Goal: Navigation & Orientation: Find specific page/section

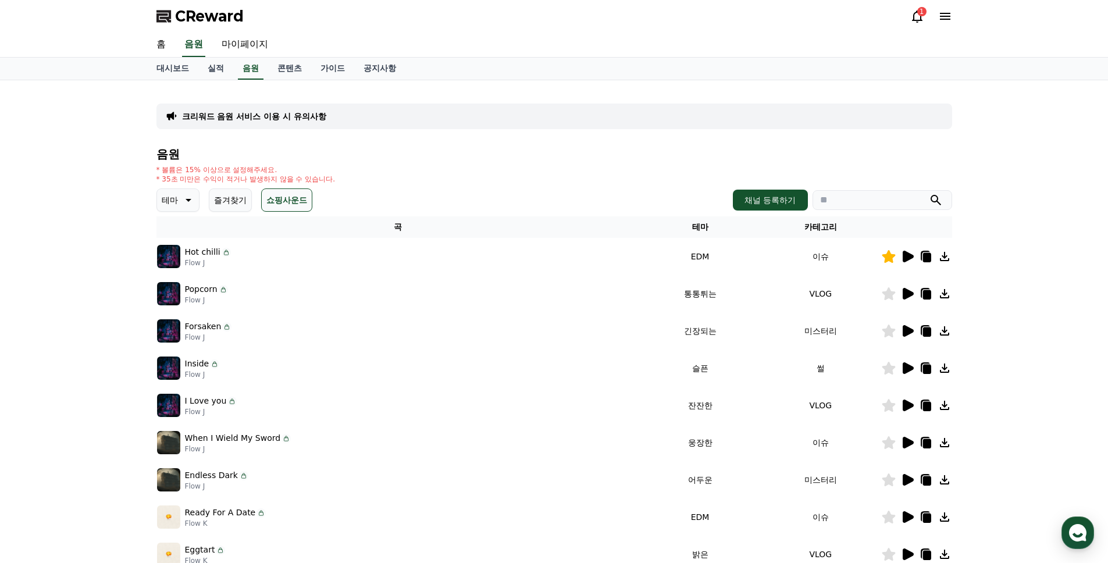
click at [1077, 287] on div "크리워드 음원 서비스 이용 시 유의사항 음원 * 볼륨은 15% 이상으로 설정해주세요. * 35초 미만은 수익이 적거나 발생하지 않을 수 있습니…" at bounding box center [554, 361] width 1108 height 563
drag, startPoint x: 919, startPoint y: 20, endPoint x: 916, endPoint y: 33, distance: 13.6
click at [918, 20] on icon at bounding box center [917, 16] width 10 height 12
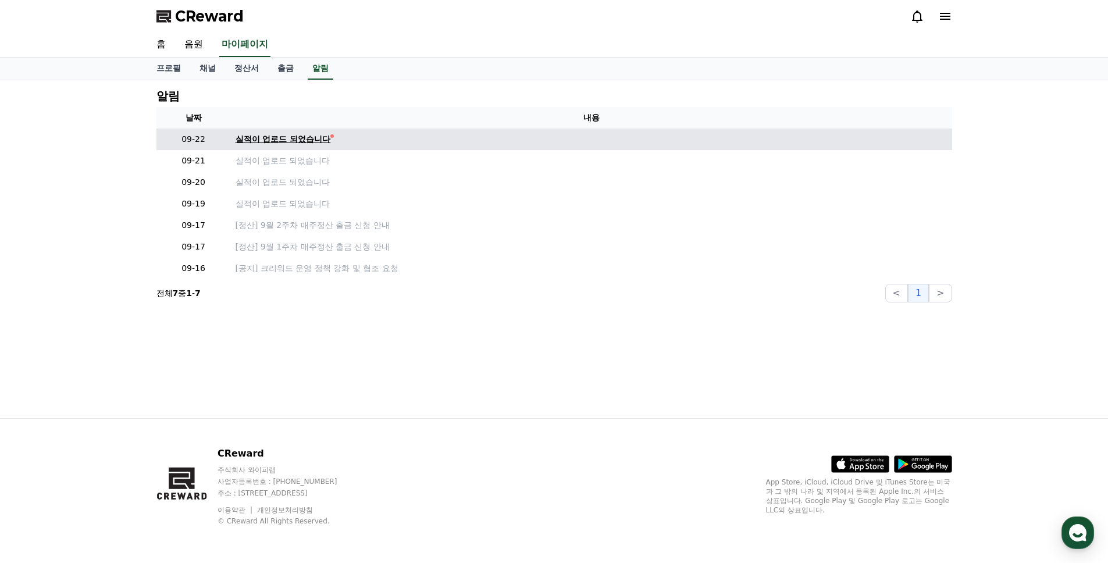
click at [281, 138] on div "실적이 업로드 되었습니다" at bounding box center [283, 139] width 95 height 12
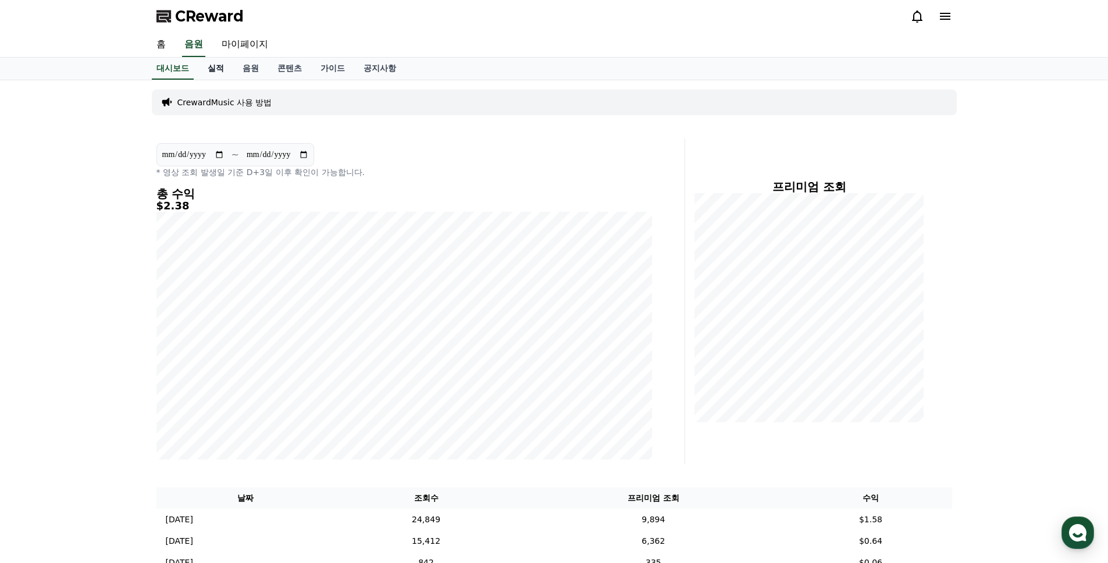
click at [214, 66] on link "실적" at bounding box center [215, 69] width 35 height 22
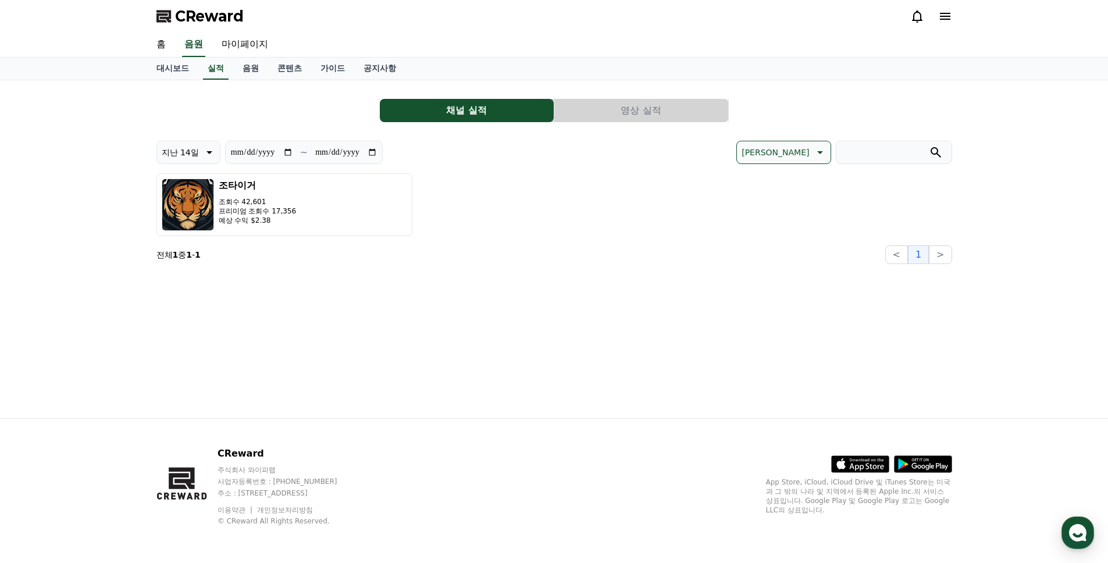
click at [258, 83] on div "**********" at bounding box center [554, 249] width 815 height 338
click at [251, 67] on link "음원" at bounding box center [250, 69] width 35 height 22
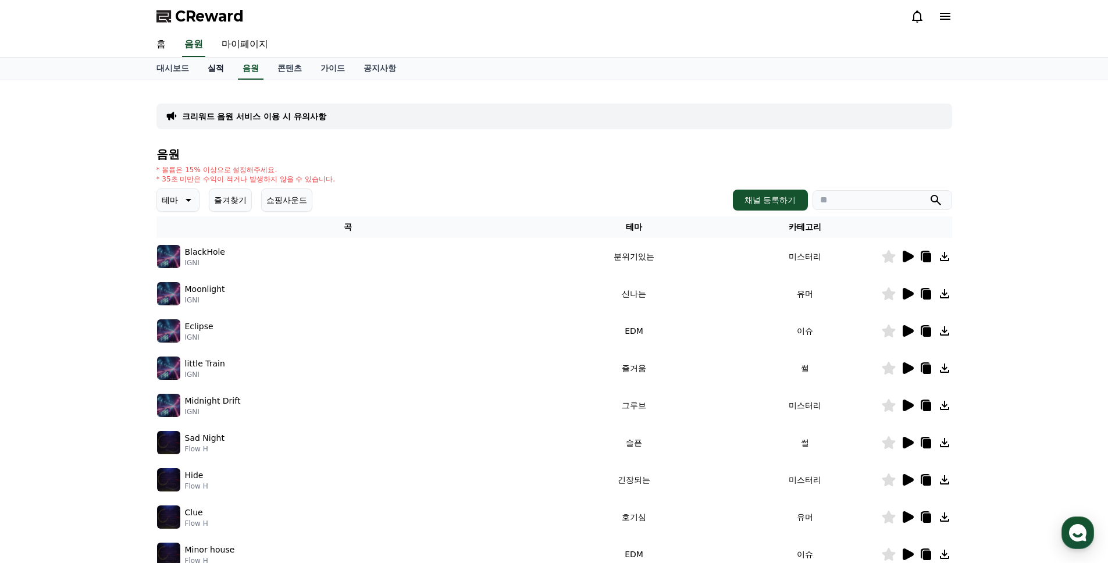
click at [211, 72] on link "실적" at bounding box center [215, 69] width 35 height 22
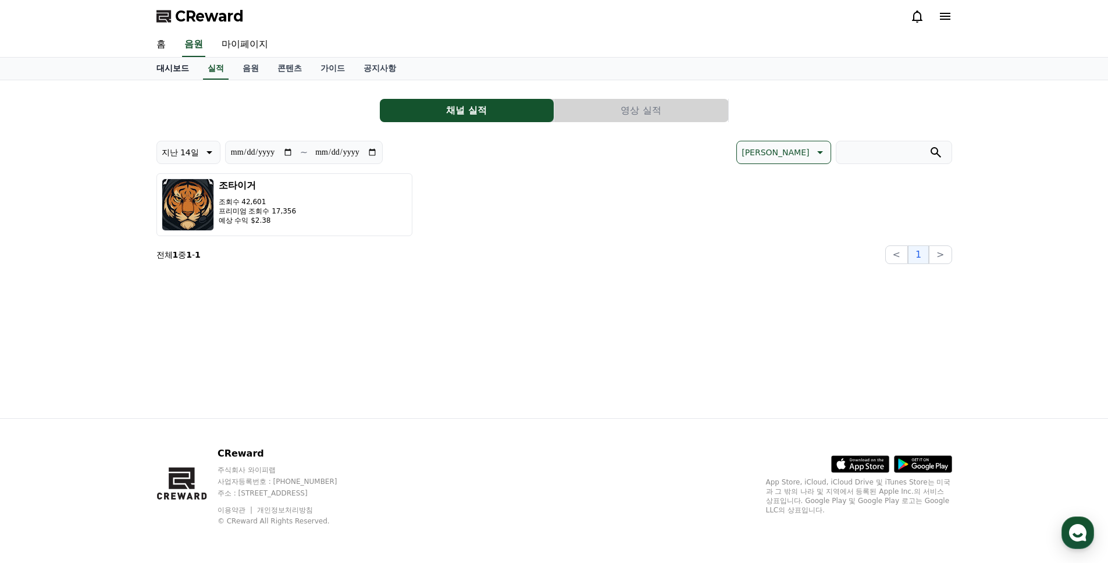
click at [159, 74] on link "대시보드" at bounding box center [172, 69] width 51 height 22
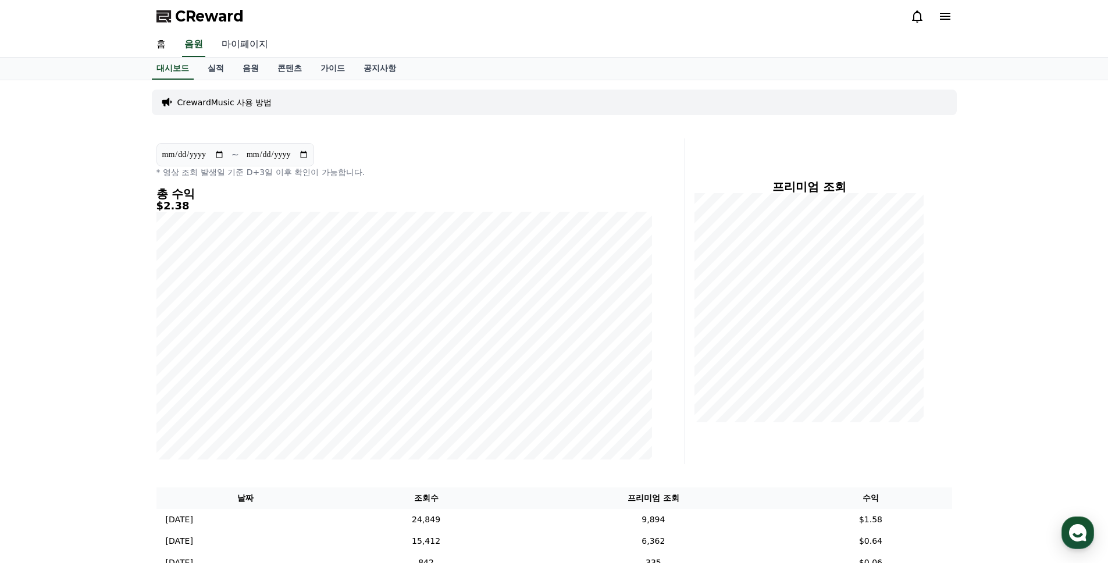
click at [230, 41] on link "마이페이지" at bounding box center [244, 45] width 65 height 24
select select "**********"
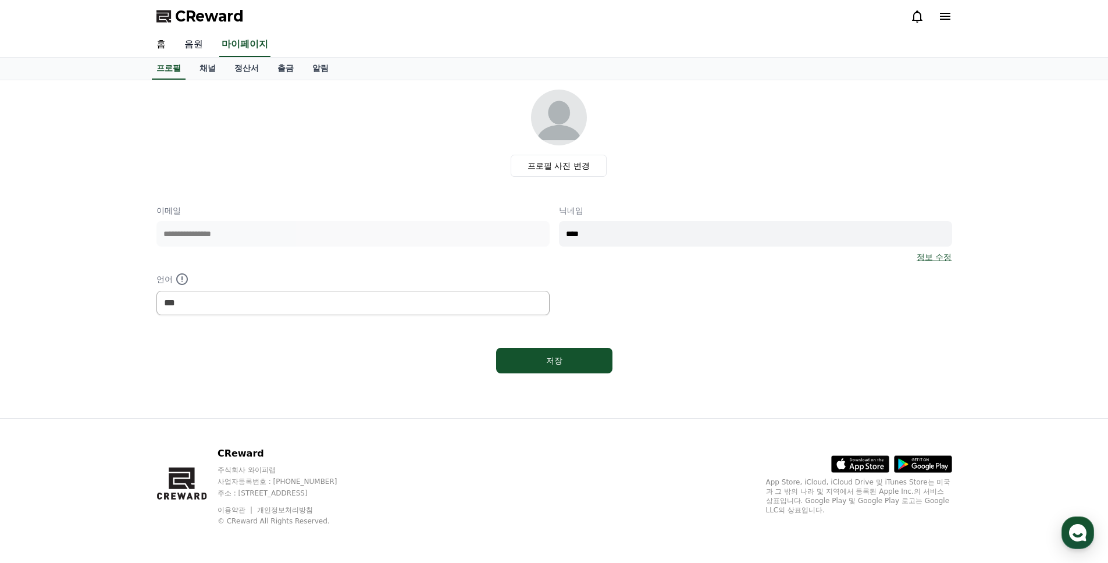
click at [187, 45] on link "음원" at bounding box center [193, 45] width 37 height 24
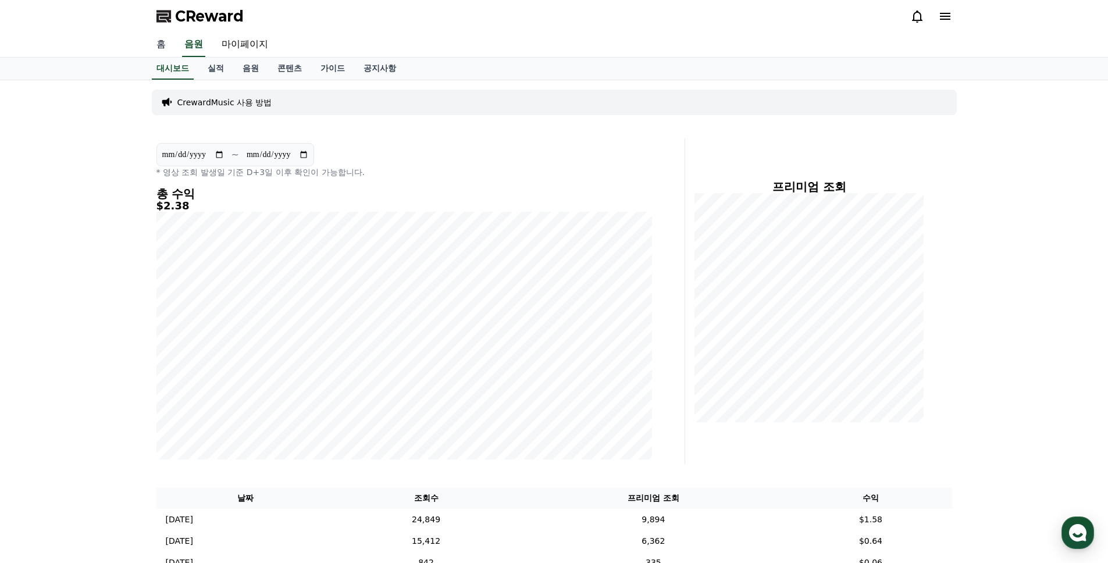
click at [155, 43] on link "홈" at bounding box center [161, 45] width 28 height 24
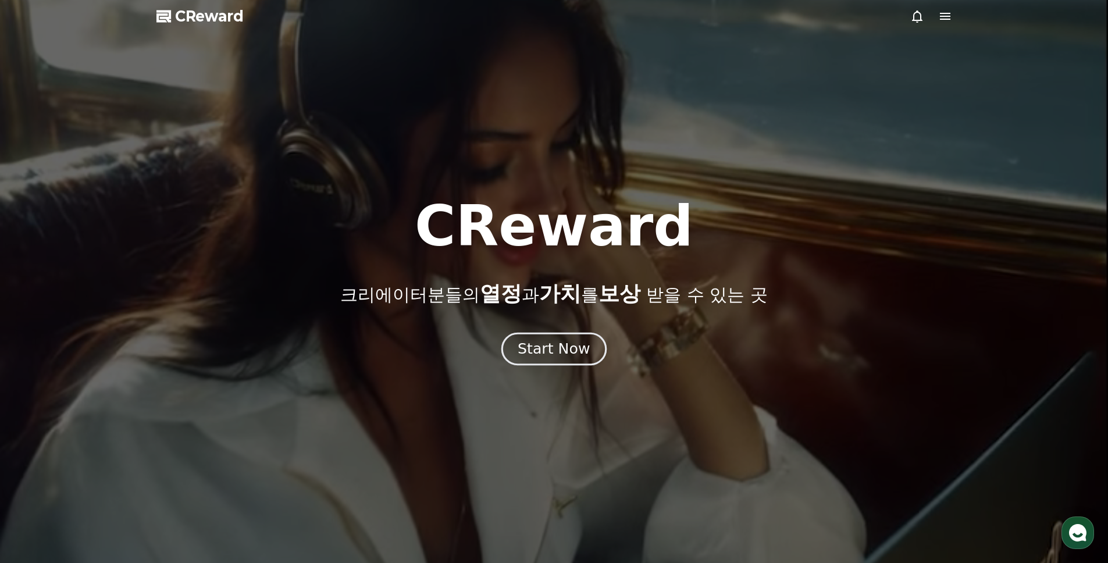
click at [563, 342] on div "Start Now" at bounding box center [554, 349] width 72 height 20
